Goal: Transaction & Acquisition: Purchase product/service

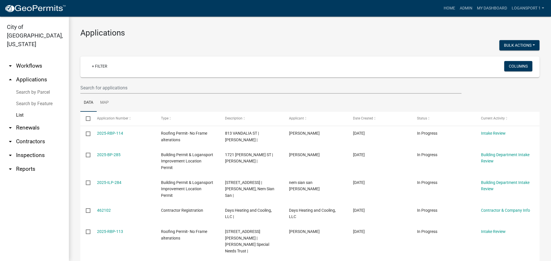
click at [112, 82] on wm-filter-builder "+ Filter Columns" at bounding box center [309, 74] width 459 height 37
click at [119, 86] on input "text" at bounding box center [270, 88] width 381 height 12
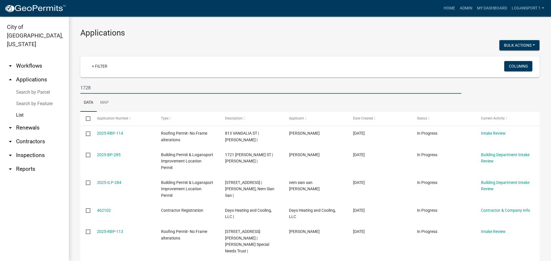
type input "1728"
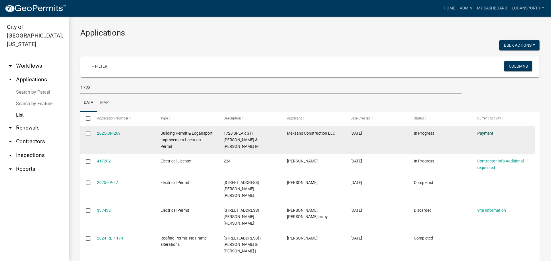
click at [489, 132] on link "Payment" at bounding box center [485, 133] width 16 height 5
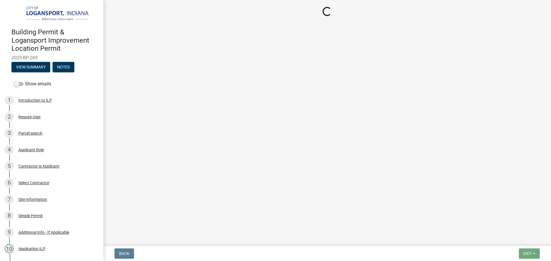
select select "3: 3"
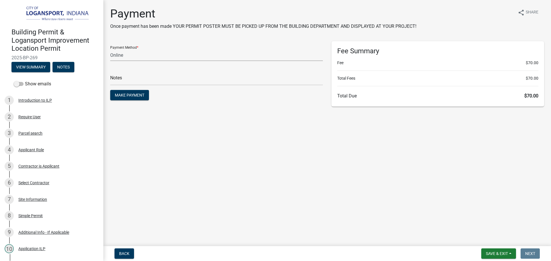
click at [207, 53] on select "Credit Card POS Check Cash Online" at bounding box center [216, 55] width 212 height 12
click at [198, 111] on div "Payment Once payment has been made YOUR PERMIT POSTER MUST BE PICKED UP FROM TH…" at bounding box center [327, 59] width 442 height 105
click at [142, 97] on span "Make Payment" at bounding box center [130, 95] width 30 height 5
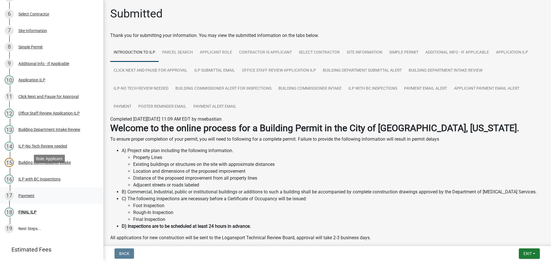
scroll to position [197, 0]
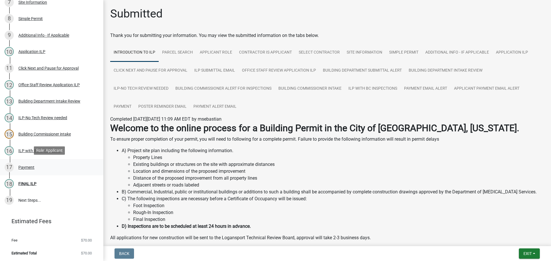
click at [26, 163] on div "17 Payment" at bounding box center [49, 167] width 89 height 9
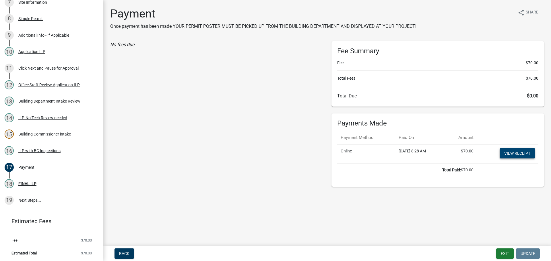
click at [511, 152] on link "View receipt" at bounding box center [516, 153] width 35 height 10
click at [26, 184] on div "FINAL ILP" at bounding box center [27, 184] width 18 height 4
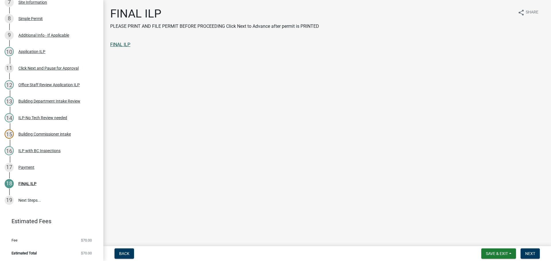
click at [122, 42] on link "FINAL ILP" at bounding box center [120, 44] width 20 height 5
drag, startPoint x: 530, startPoint y: 252, endPoint x: 532, endPoint y: 251, distance: 2.9
click at [532, 251] on span "Next" at bounding box center [530, 253] width 10 height 5
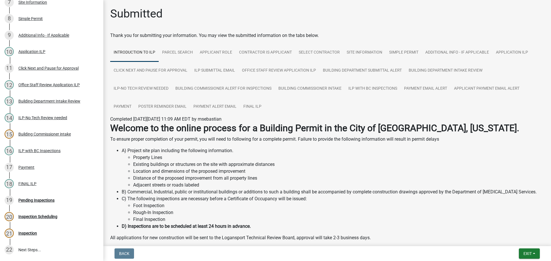
scroll to position [247, 0]
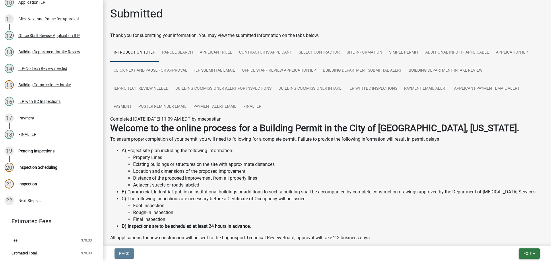
click at [522, 251] on button "Exit" at bounding box center [528, 254] width 21 height 10
click at [518, 237] on button "Save & Exit" at bounding box center [516, 239] width 46 height 14
